Goal: Task Accomplishment & Management: Manage account settings

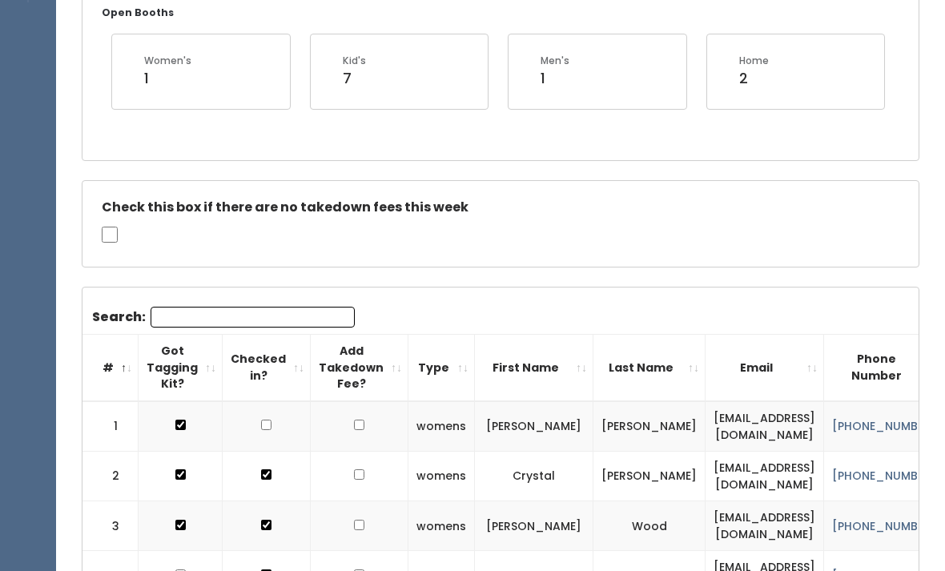
click at [295, 324] on input "Search:" at bounding box center [252, 317] width 204 height 21
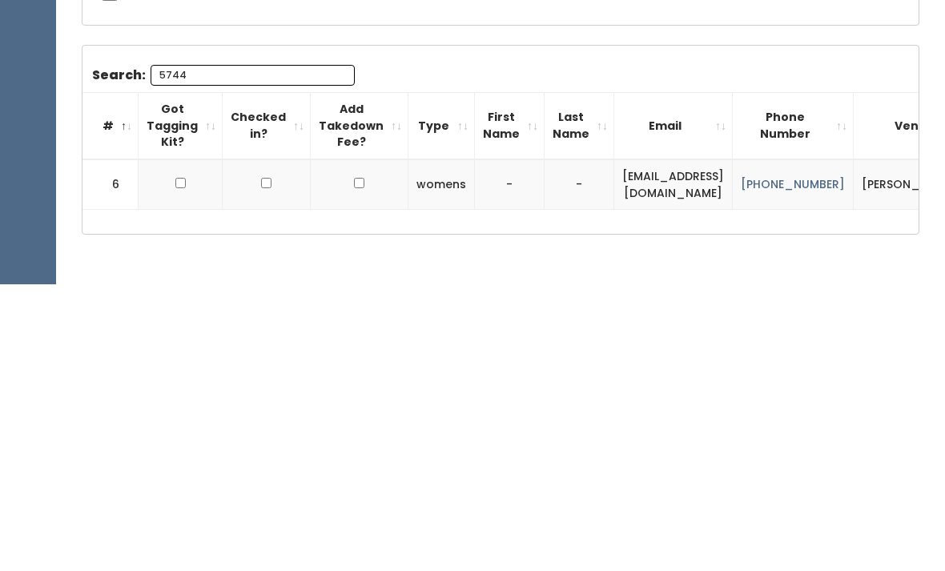
scroll to position [287, 0]
type input "5"
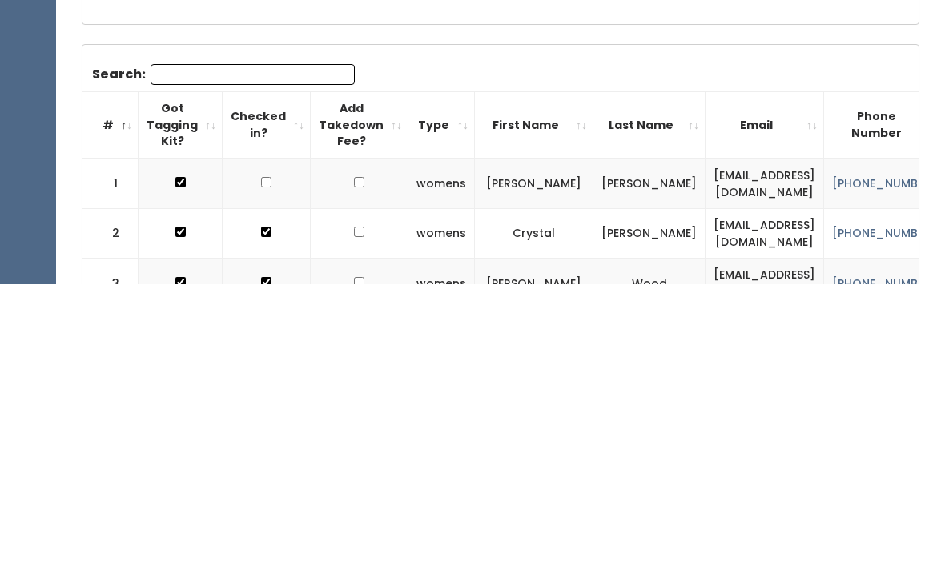
type input "D"
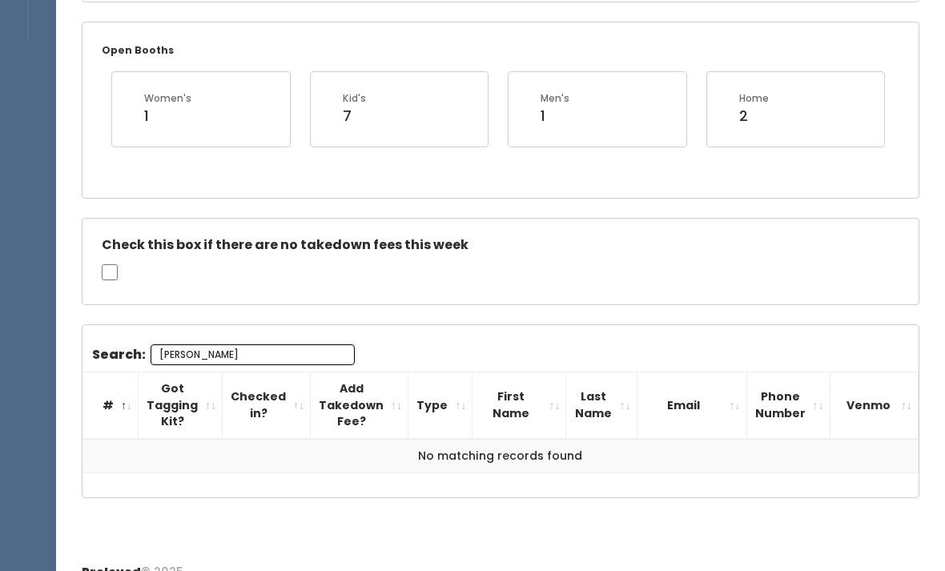
scroll to position [238, 0]
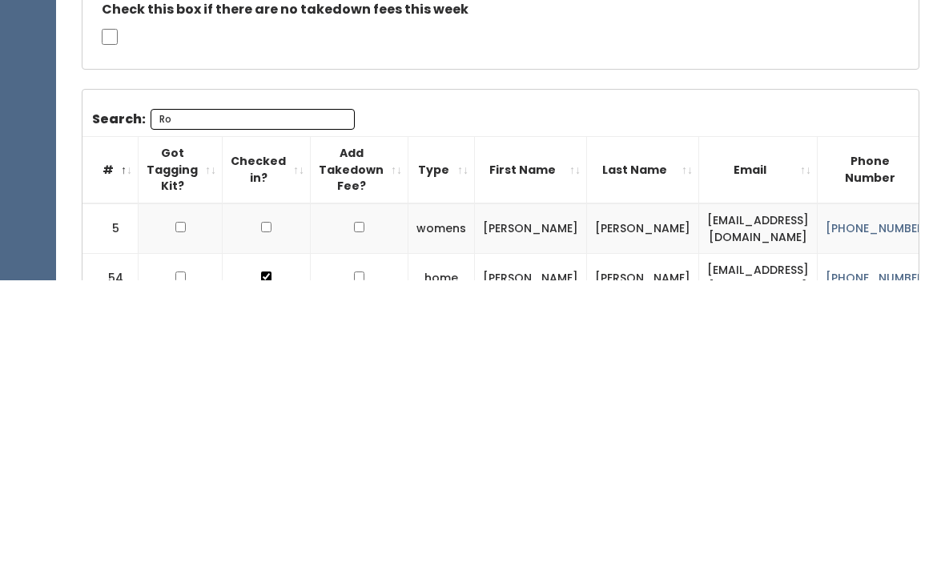
type input "R"
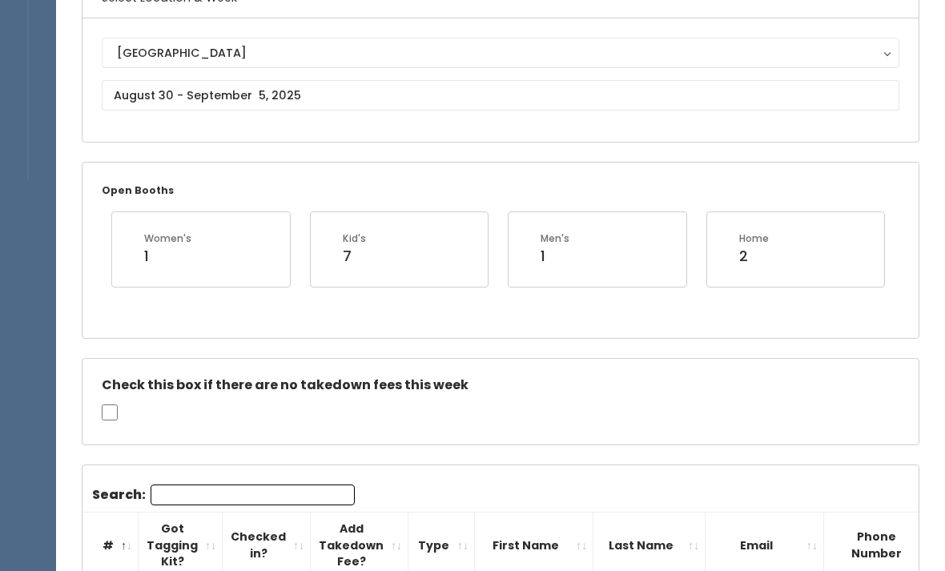
scroll to position [151, 0]
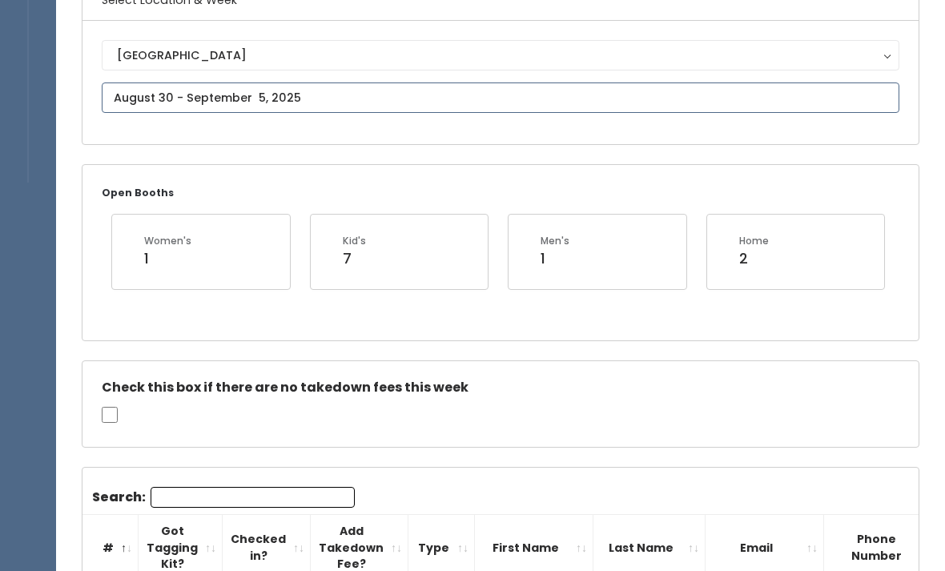
click at [535, 101] on input "text" at bounding box center [500, 97] width 797 height 30
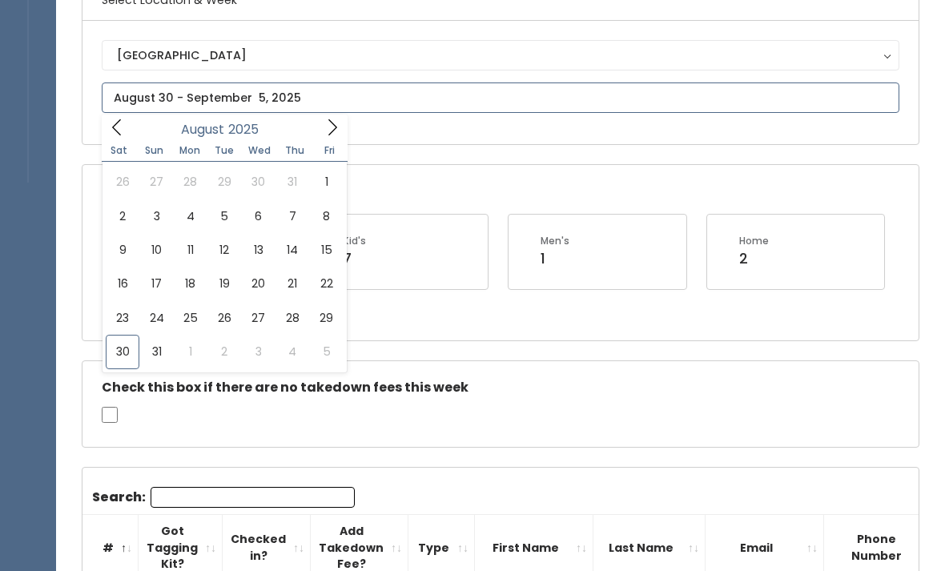
click at [339, 126] on icon at bounding box center [332, 127] width 18 height 18
click at [344, 118] on span at bounding box center [332, 126] width 30 height 25
click at [325, 138] on span at bounding box center [332, 126] width 30 height 25
type input "November 1 to November 7"
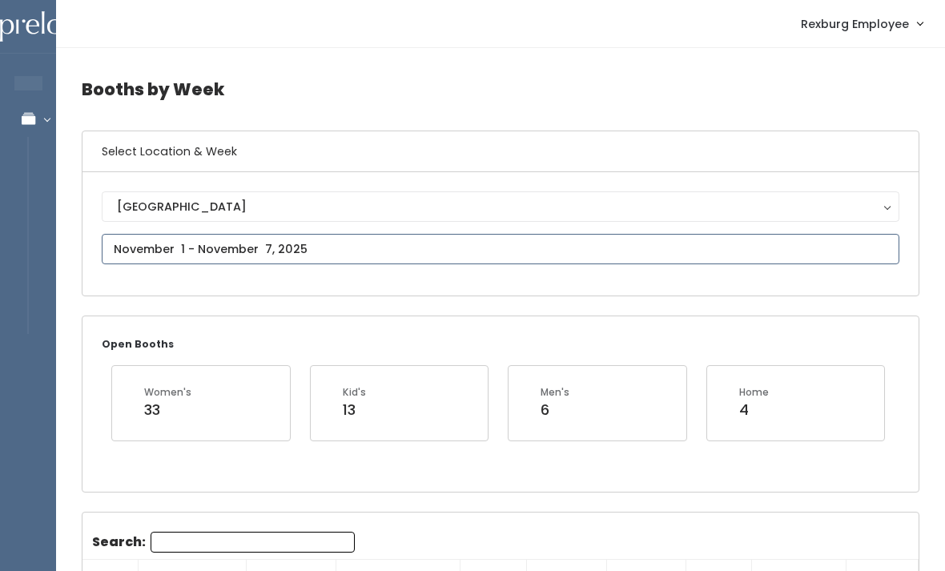
click at [798, 263] on input "text" at bounding box center [500, 249] width 797 height 30
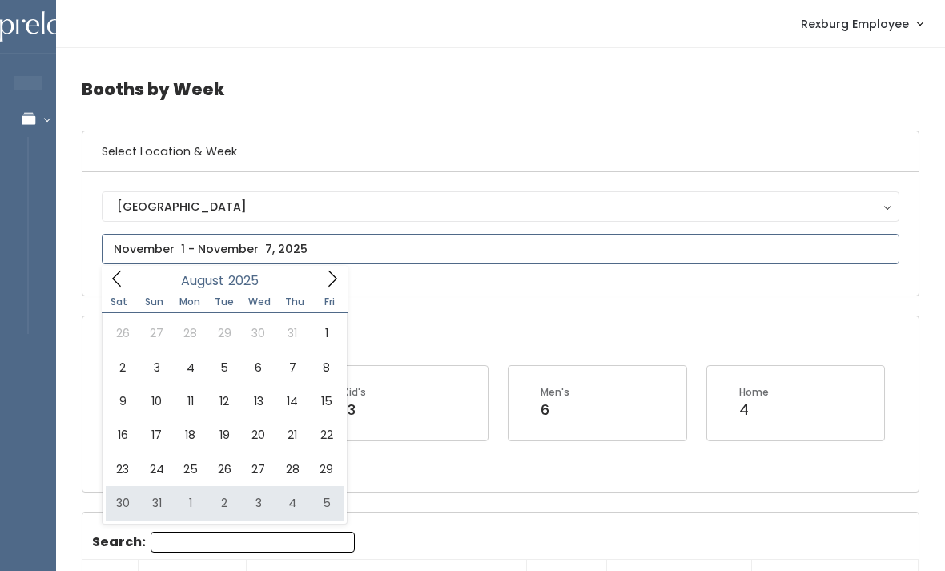
type input "[DATE] to [DATE]"
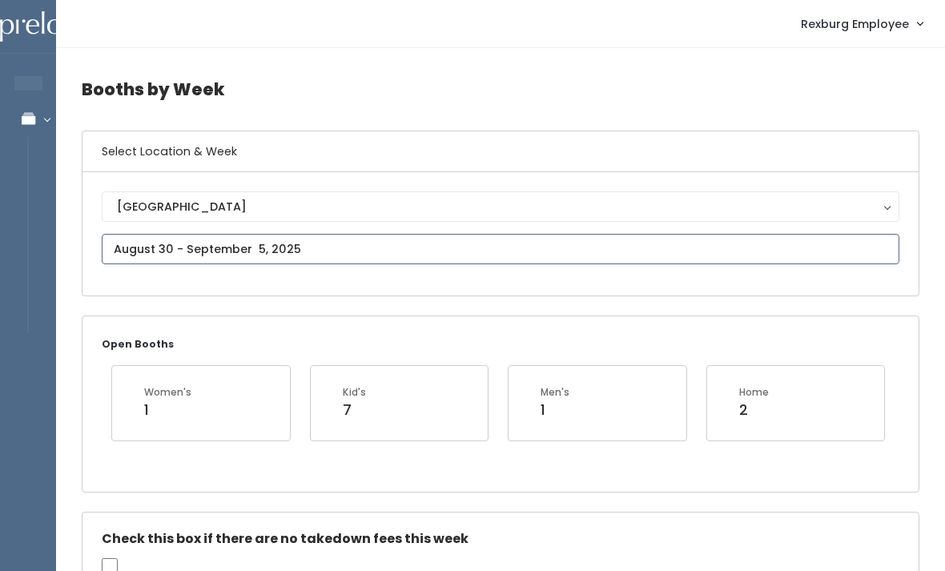
click at [498, 263] on input "text" at bounding box center [500, 249] width 797 height 30
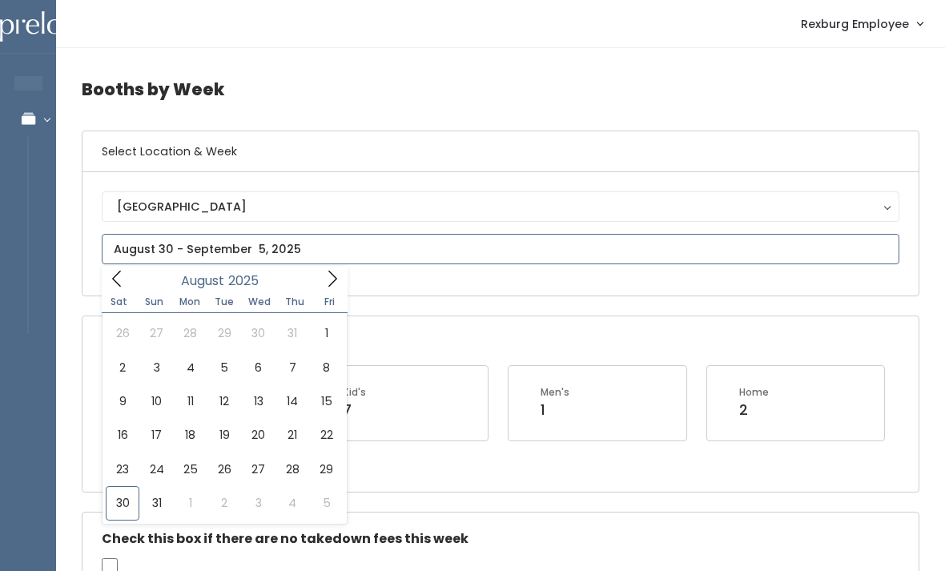
click at [328, 275] on icon at bounding box center [332, 279] width 18 height 18
type input "September 6 to September 12"
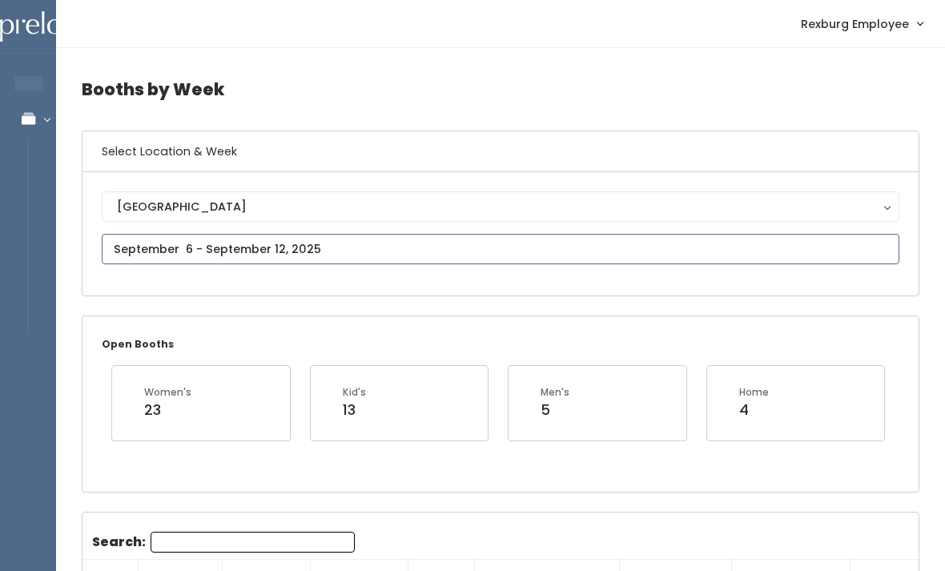
click at [532, 264] on input "text" at bounding box center [500, 249] width 797 height 30
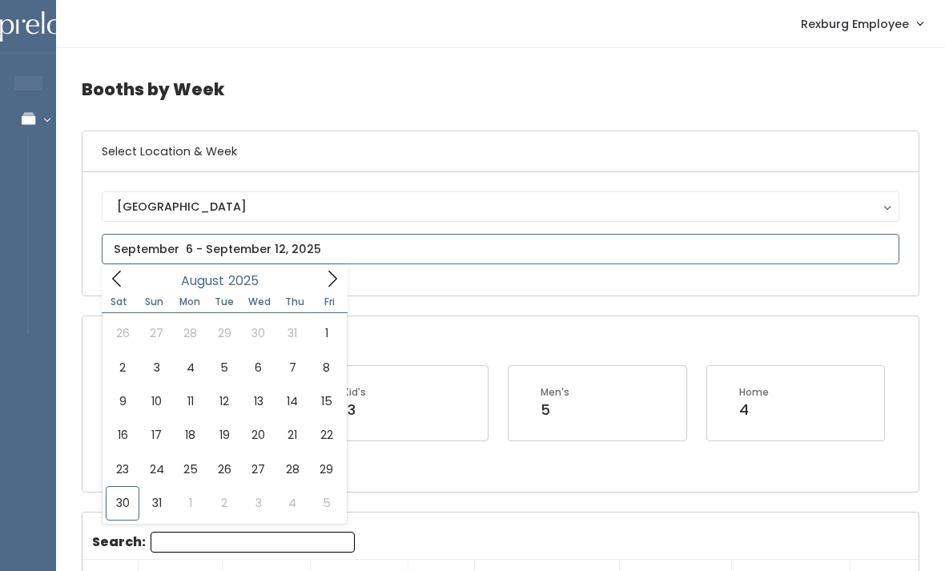
type input "[DATE] to [DATE]"
